Goal: Task Accomplishment & Management: Manage account settings

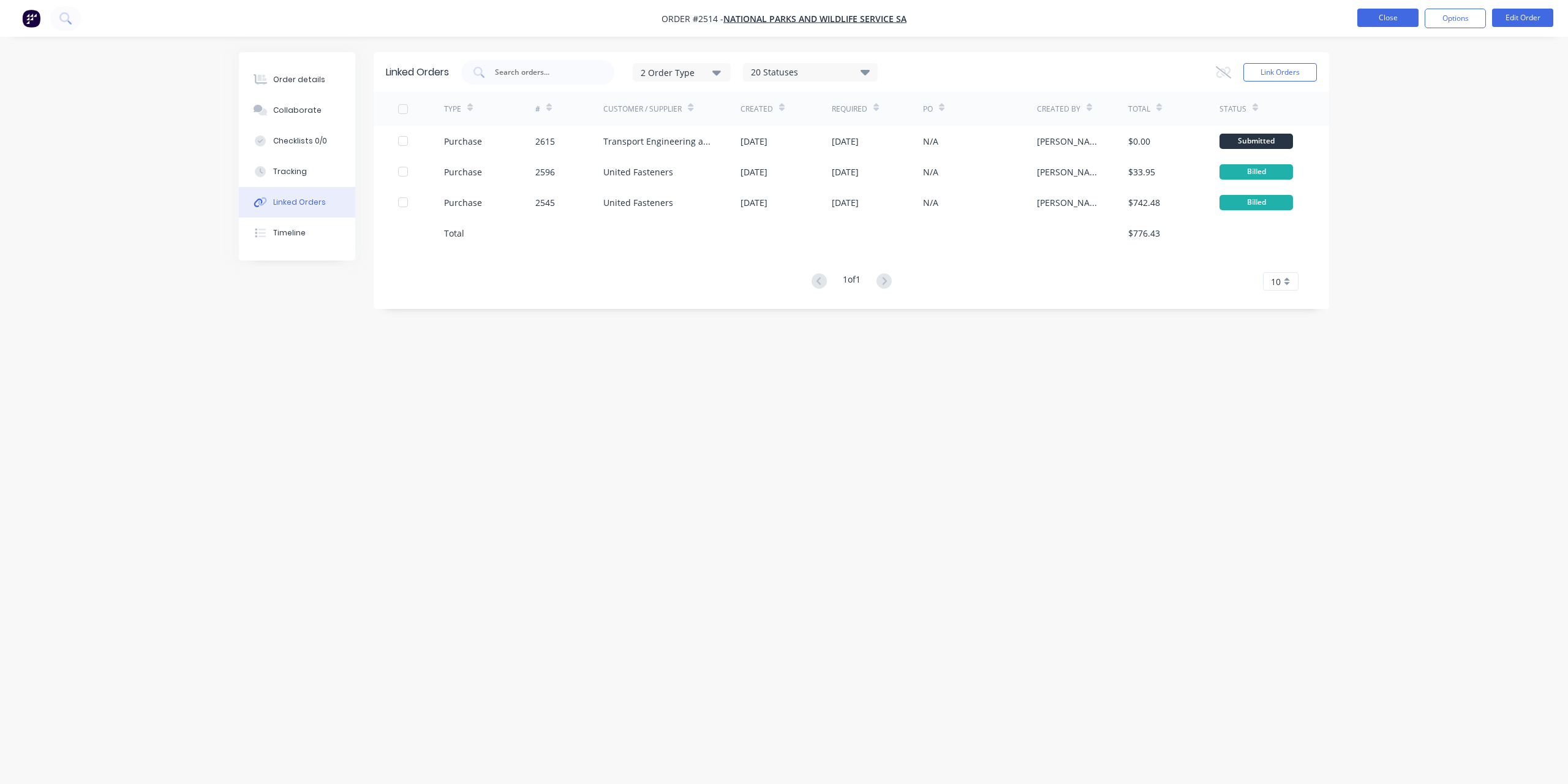
click at [1398, 12] on button "Close" at bounding box center [1388, 17] width 61 height 18
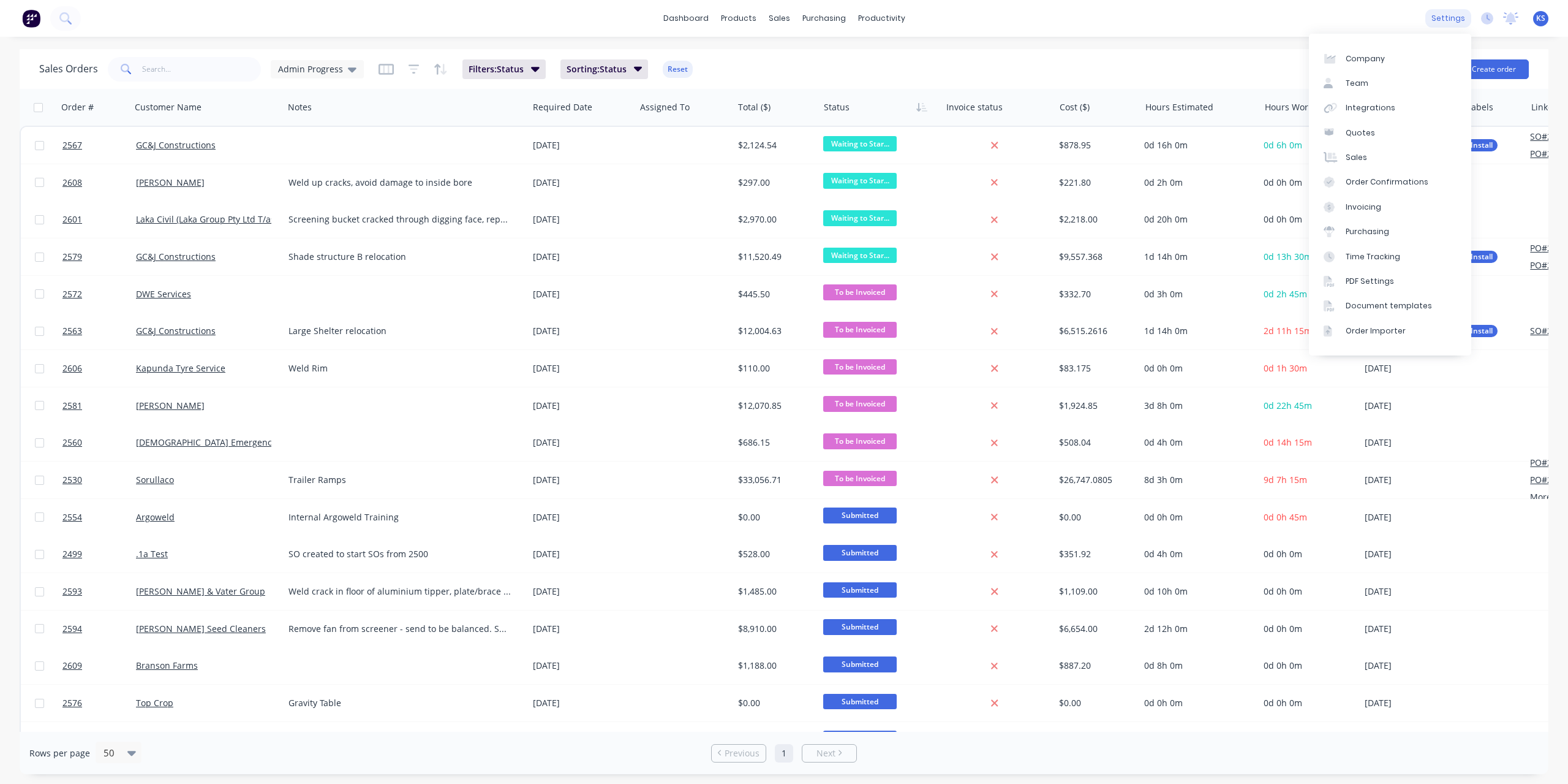
click at [1450, 14] on div "settings" at bounding box center [1448, 18] width 46 height 18
click at [1367, 87] on link "Team" at bounding box center [1390, 83] width 162 height 25
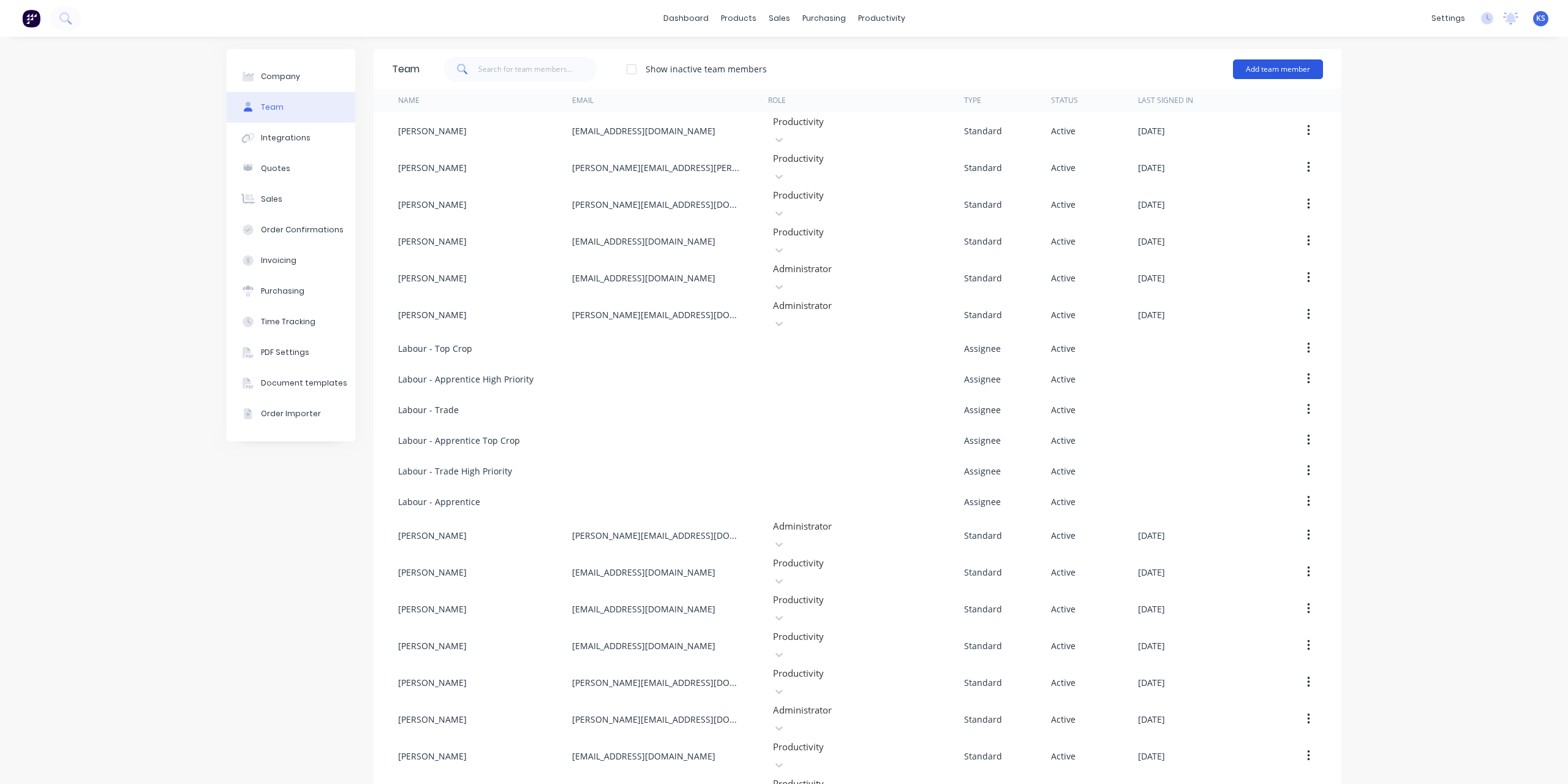
click at [1284, 68] on button "Add team member" at bounding box center [1277, 69] width 90 height 20
click at [1166, 109] on span "A team member that can login to Factory" at bounding box center [1224, 111] width 174 height 11
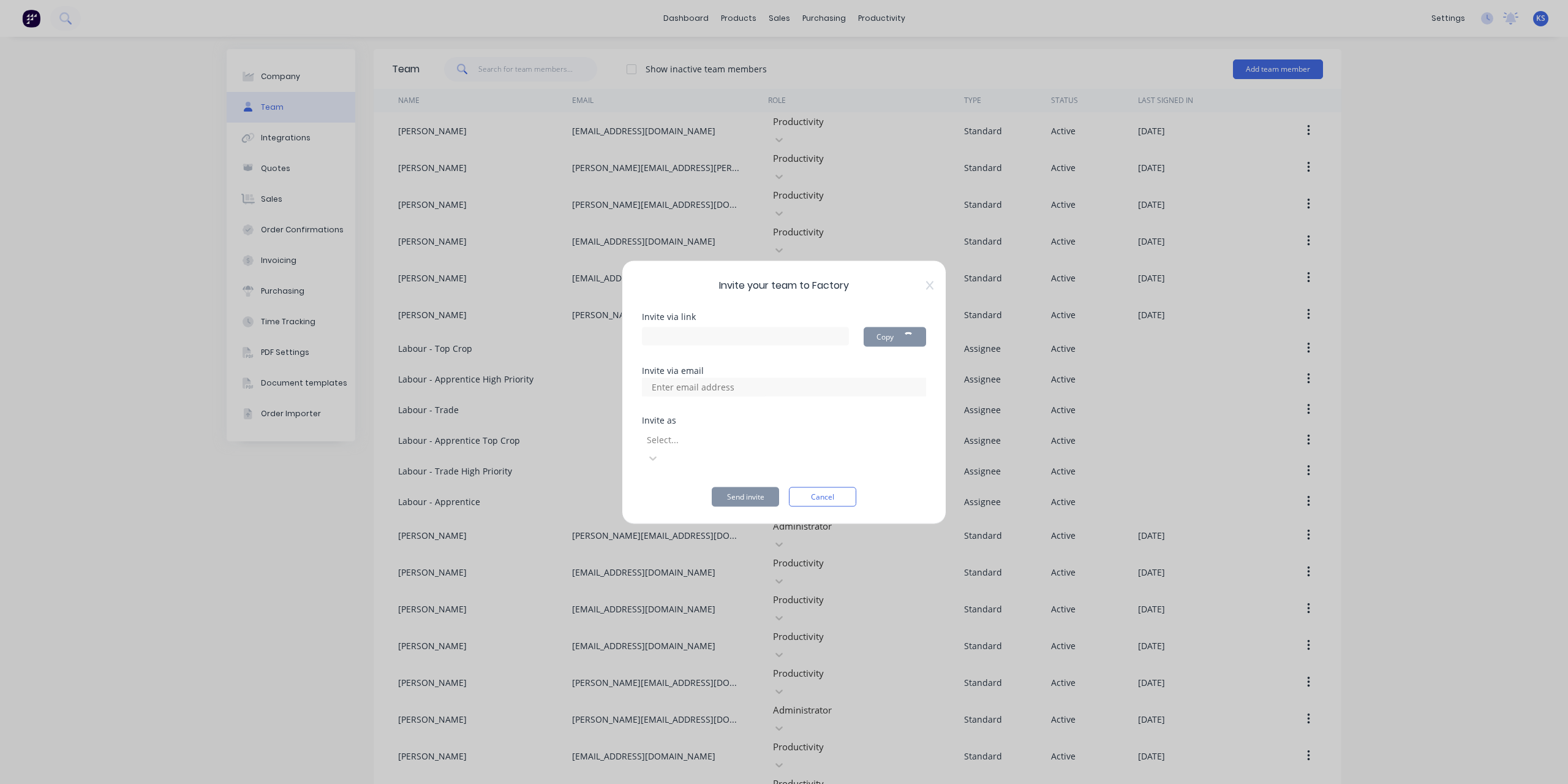
type input "[URL][DOMAIN_NAME]"
click at [742, 442] on div at bounding box center [734, 439] width 176 height 15
click at [701, 396] on input at bounding box center [706, 386] width 122 height 18
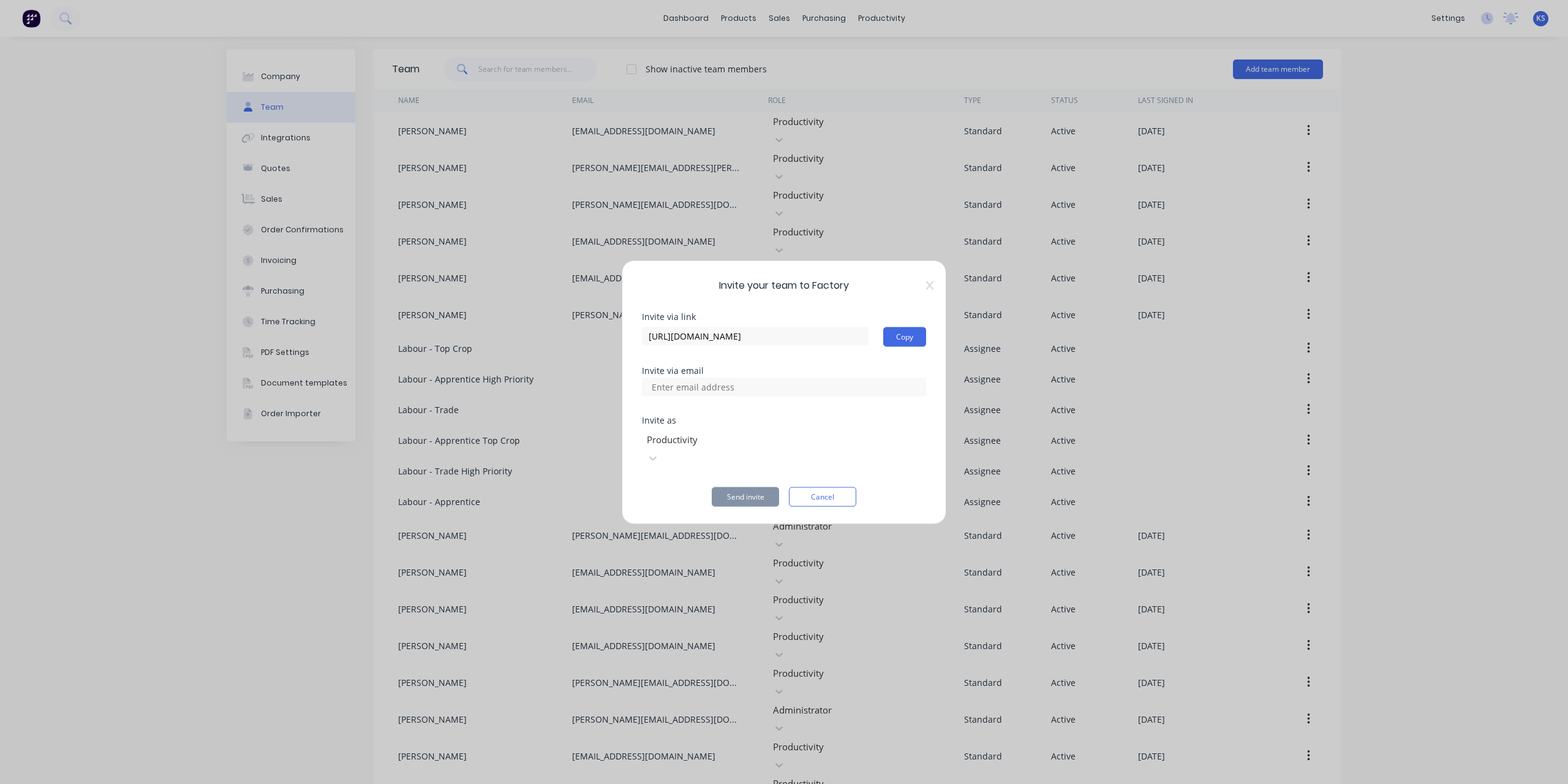
paste input "[EMAIL_ADDRESS][DOMAIN_NAME]"
type input "[EMAIL_ADDRESS][DOMAIN_NAME]"
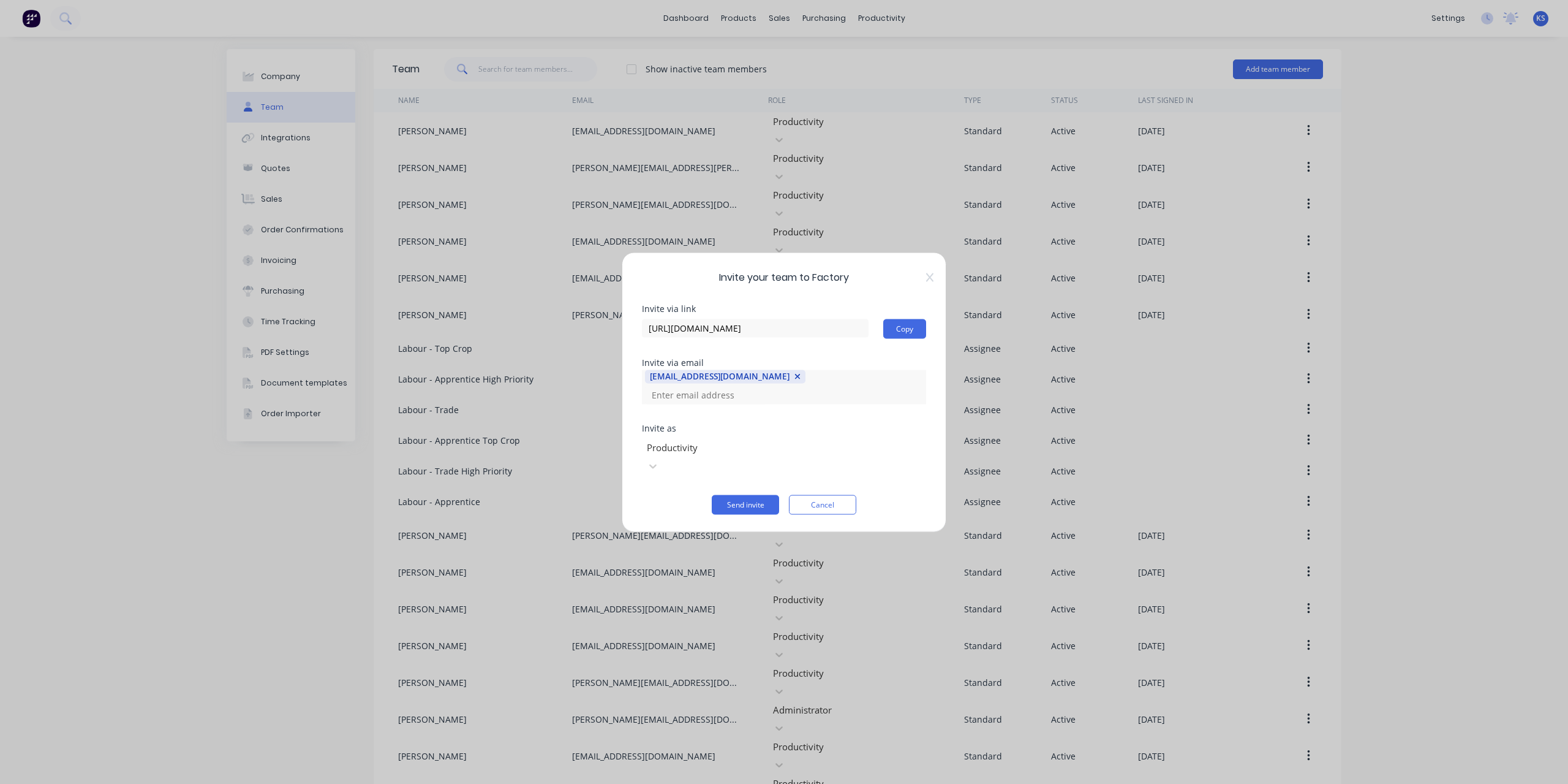
scroll to position [0, 0]
click at [804, 419] on div "Invite via link [URL][DOMAIN_NAME] Copy Invite via email [EMAIL_ADDRESS][DOMAIN…" at bounding box center [784, 409] width 284 height 210
click at [749, 495] on button "Send invite" at bounding box center [745, 504] width 67 height 20
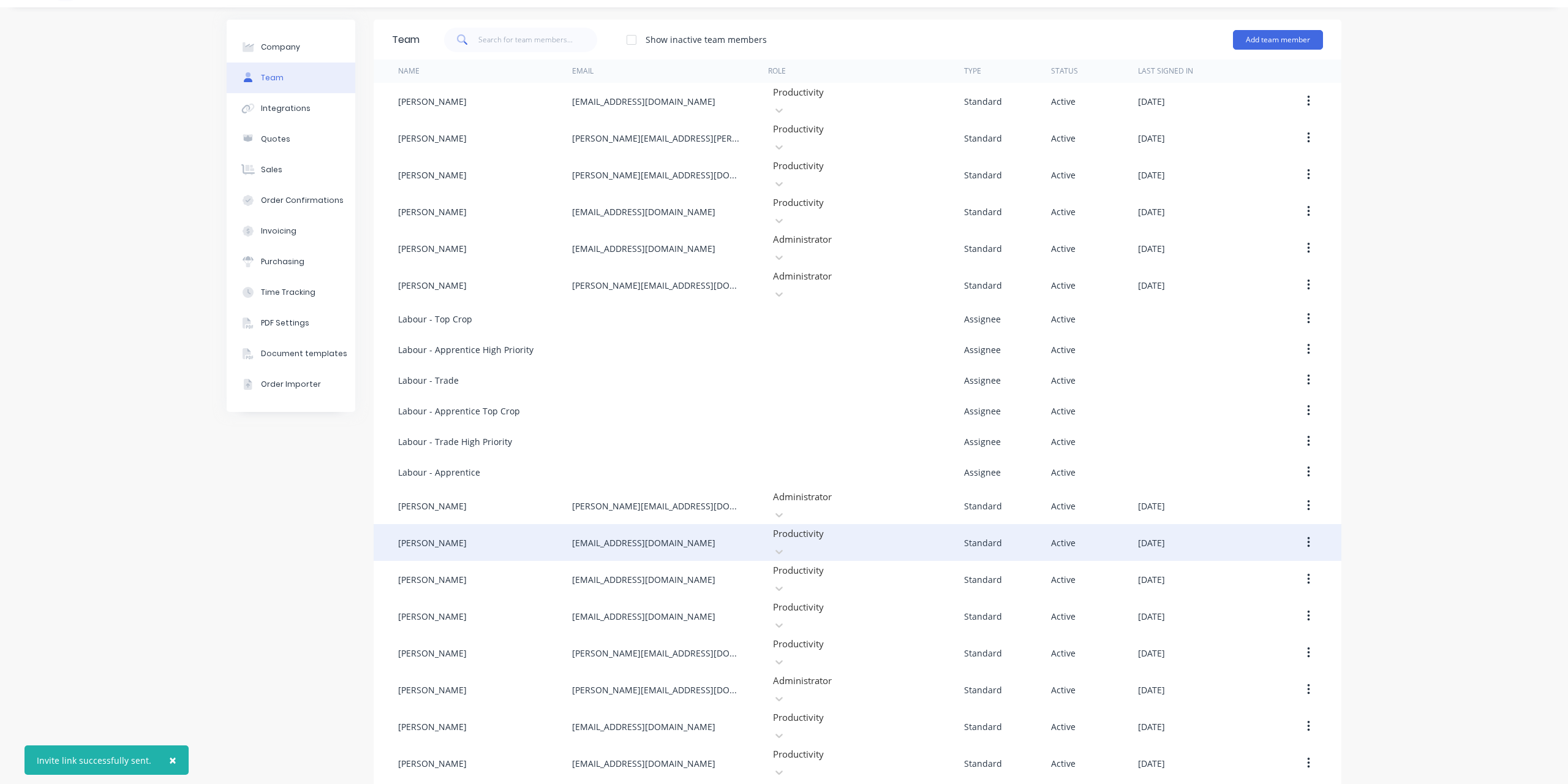
scroll to position [45, 0]
